Goal: Navigation & Orientation: Find specific page/section

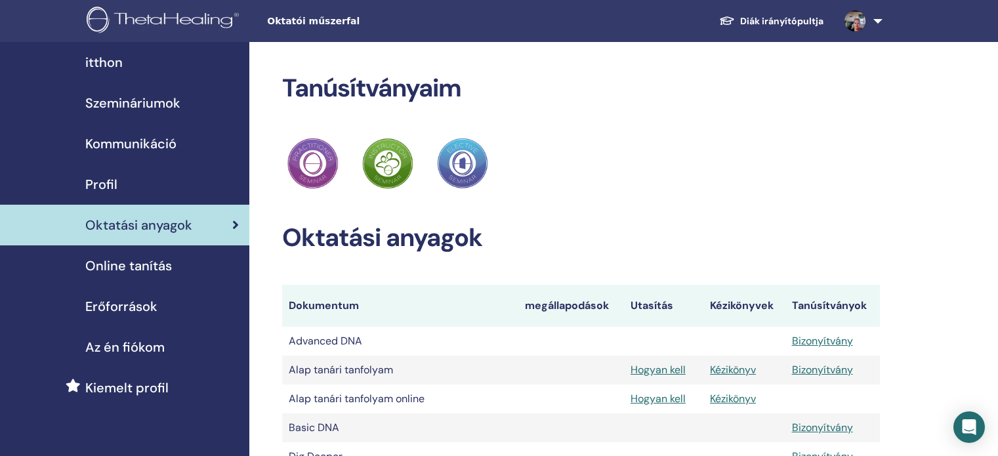
scroll to position [328, 0]
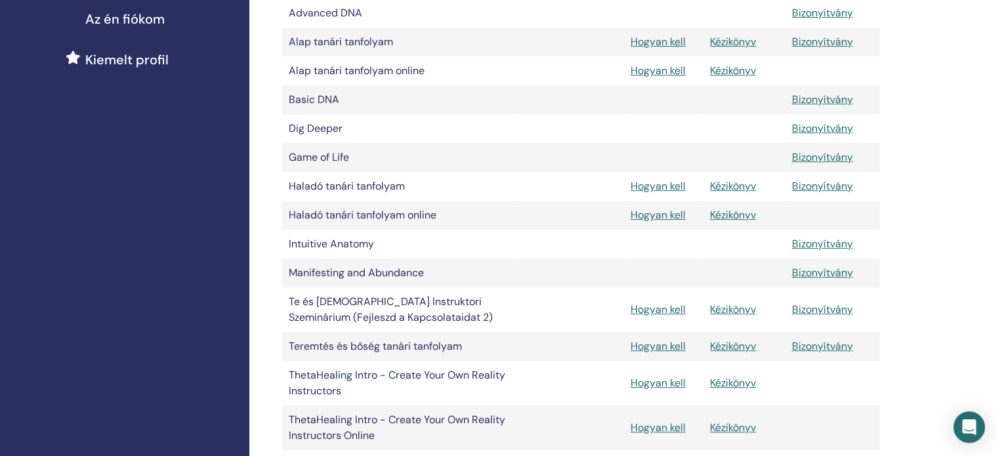
click at [947, 154] on div "Tanúsítványaim ThetaHealing Gyakorló ThetaHealing Oktató ThetaHealing Elective …" at bounding box center [623, 217] width 749 height 1006
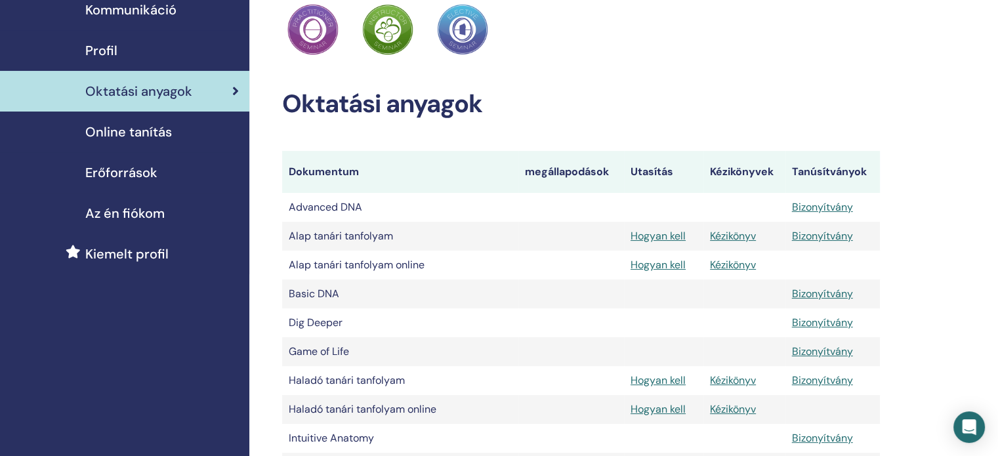
scroll to position [131, 0]
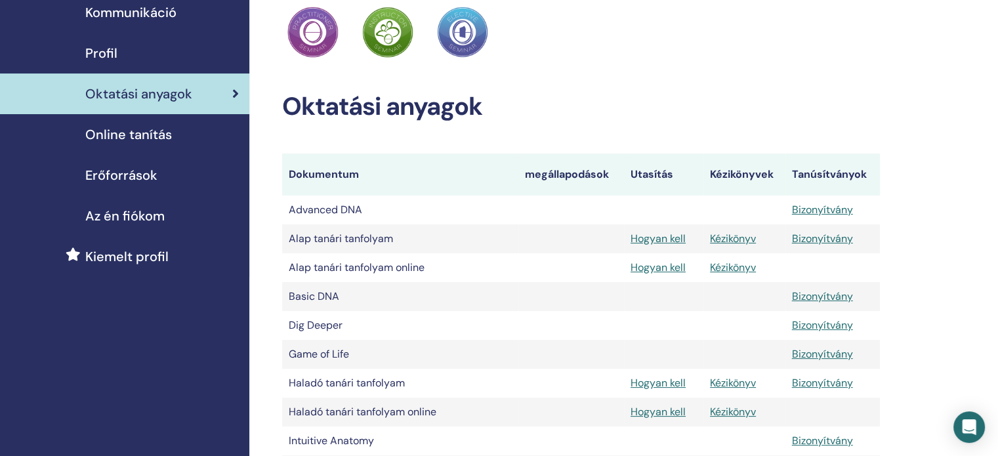
click at [138, 266] on span "Kiemelt profil" at bounding box center [126, 257] width 83 height 20
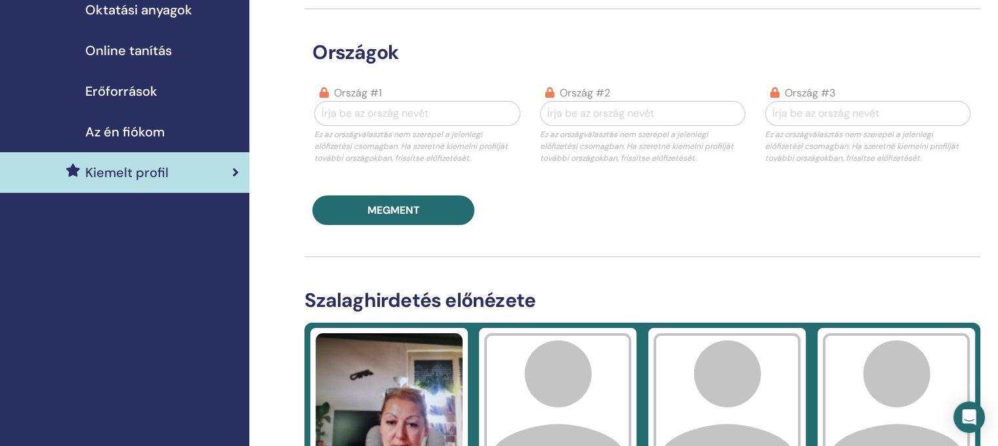
scroll to position [197, 0]
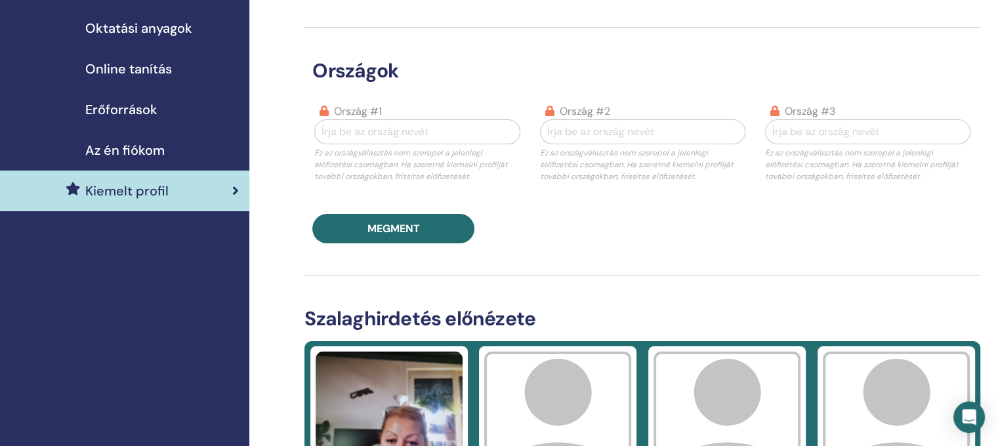
click at [152, 38] on span "Oktatási anyagok" at bounding box center [138, 28] width 107 height 20
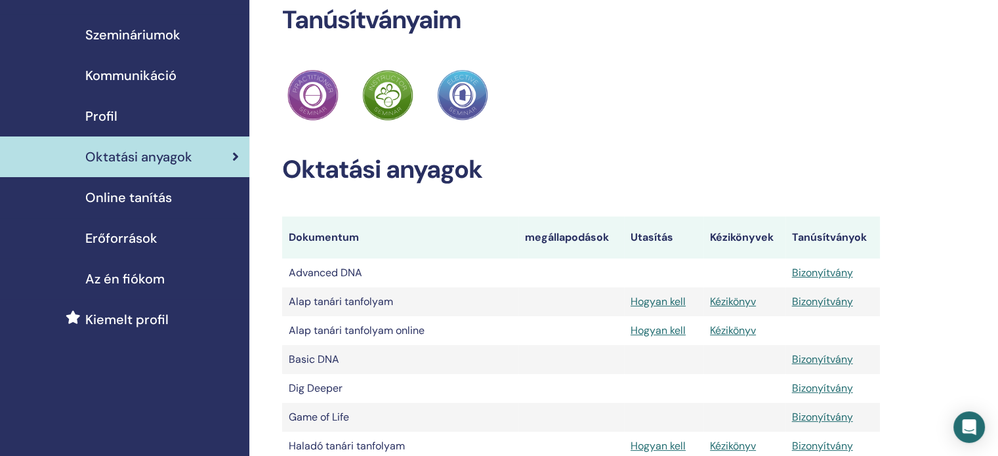
scroll to position [66, 0]
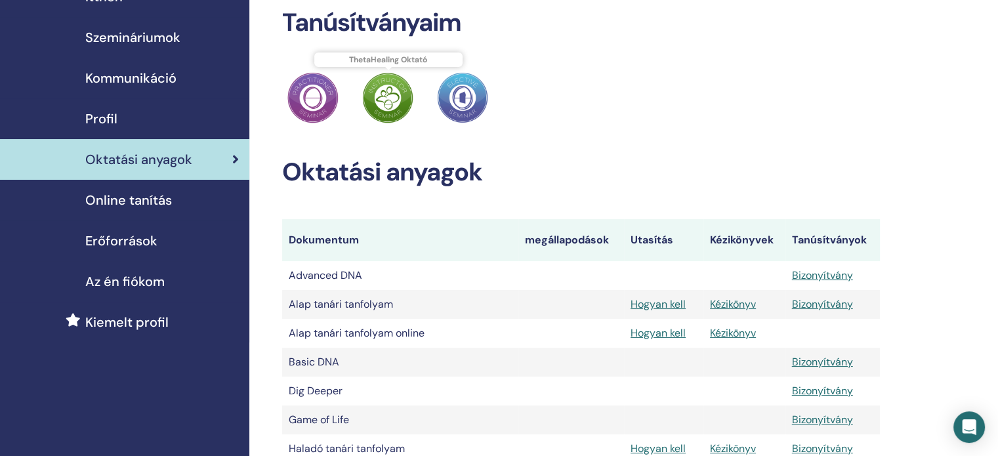
click at [392, 123] on img at bounding box center [387, 97] width 51 height 51
click at [459, 123] on img at bounding box center [462, 97] width 51 height 51
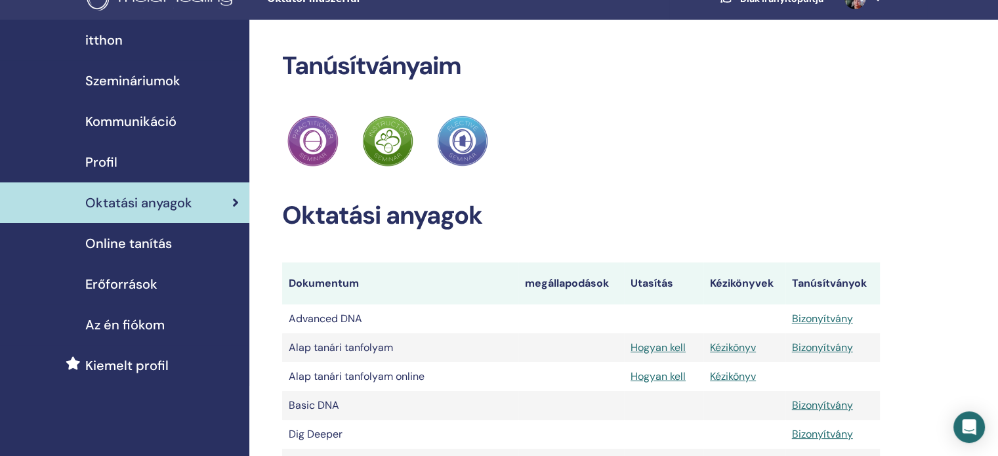
scroll to position [0, 0]
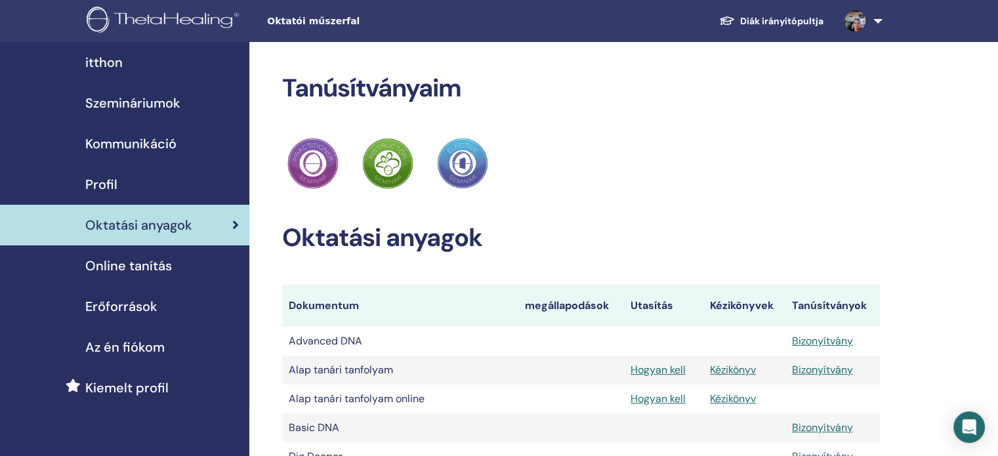
click at [105, 194] on span "Profil" at bounding box center [101, 185] width 32 height 20
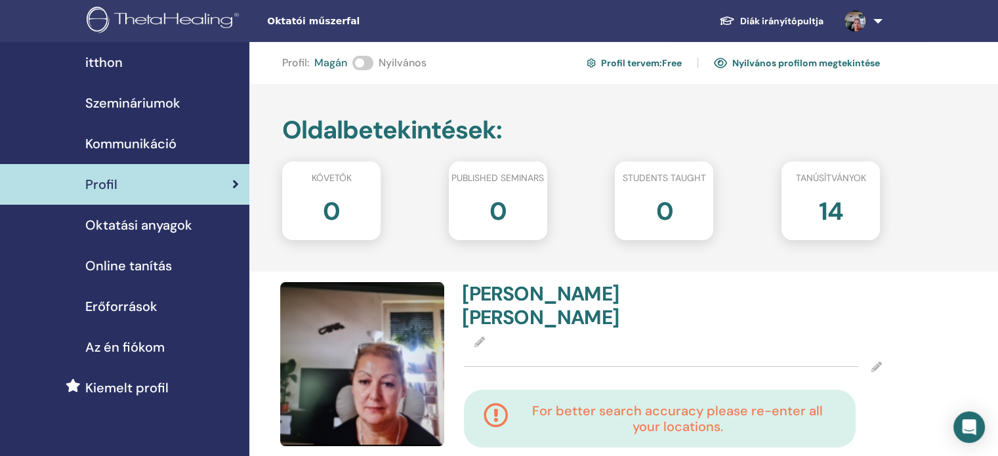
click at [836, 227] on h2 "14" at bounding box center [830, 208] width 24 height 37
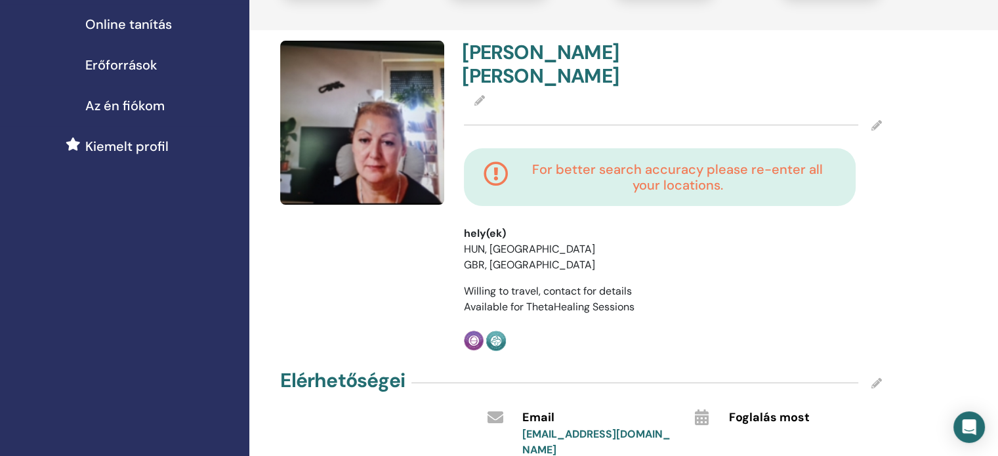
scroll to position [262, 0]
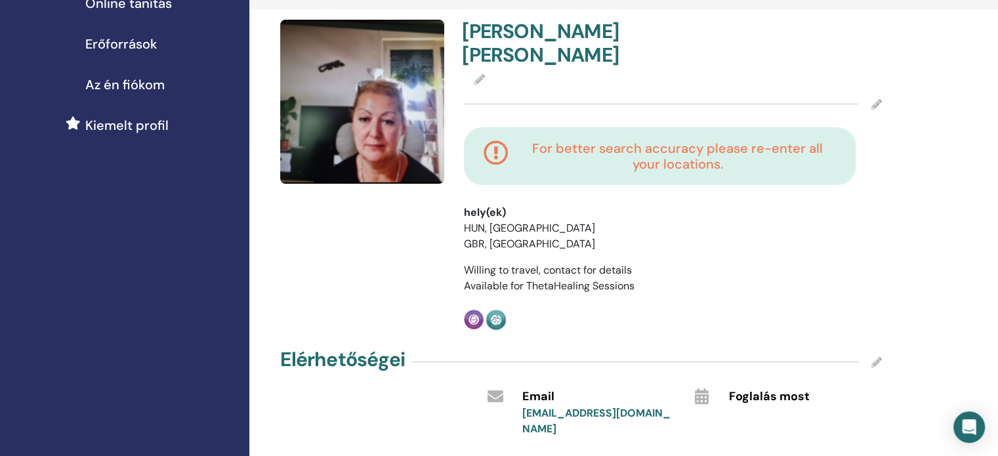
click at [475, 81] on div at bounding box center [673, 80] width 418 height 16
click at [587, 205] on div "For better search accuracy please re-enter all your locations." at bounding box center [673, 165] width 438 height 77
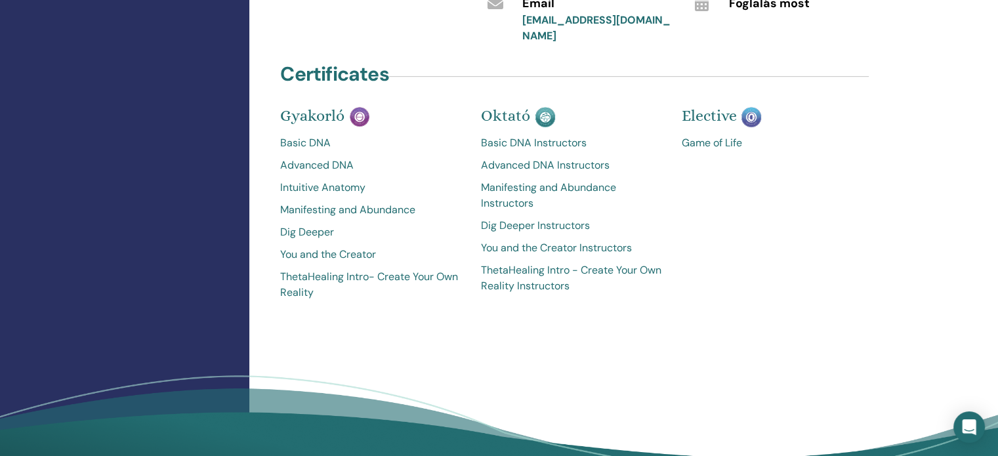
scroll to position [656, 0]
click at [740, 150] on link "Game of Life" at bounding box center [771, 143] width 181 height 16
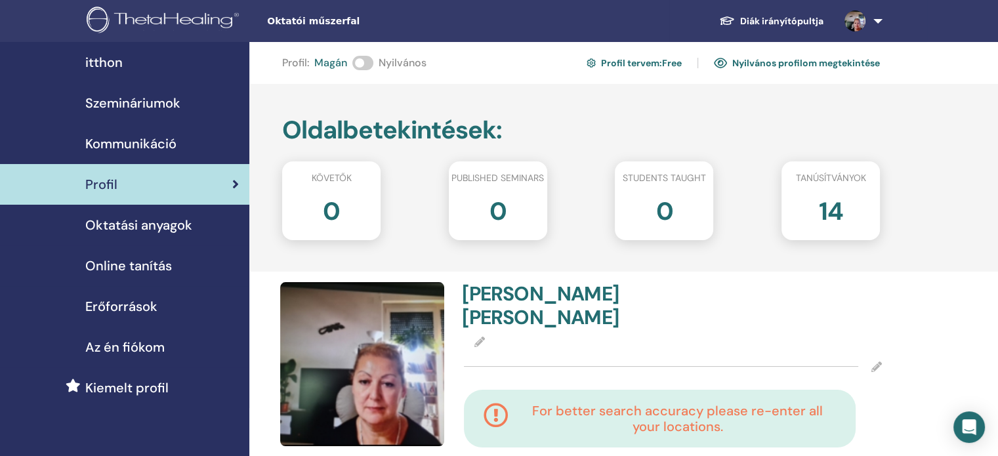
click at [867, 23] on link at bounding box center [861, 21] width 54 height 42
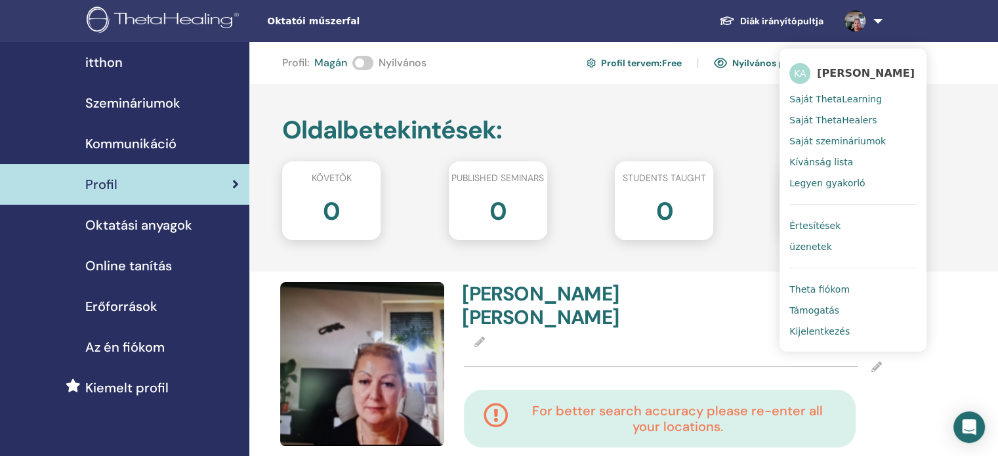
click at [798, 316] on span "Támogatás" at bounding box center [814, 310] width 50 height 12
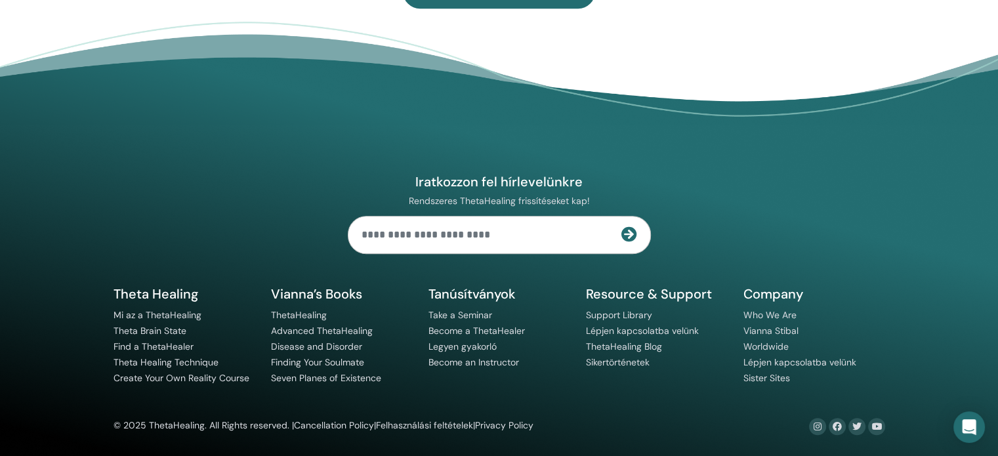
scroll to position [1212, 0]
click at [177, 309] on link "Mi az a ThetaHealing" at bounding box center [158, 315] width 88 height 12
